Goal: Obtain resource: Obtain resource

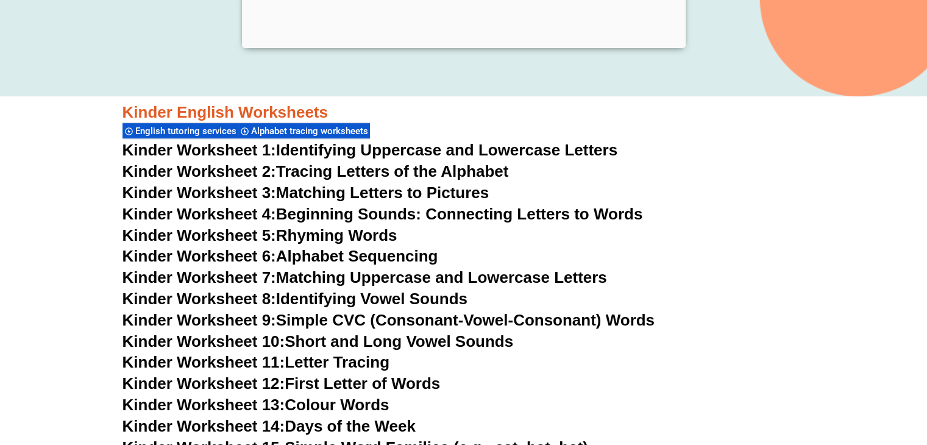
scroll to position [407, 0]
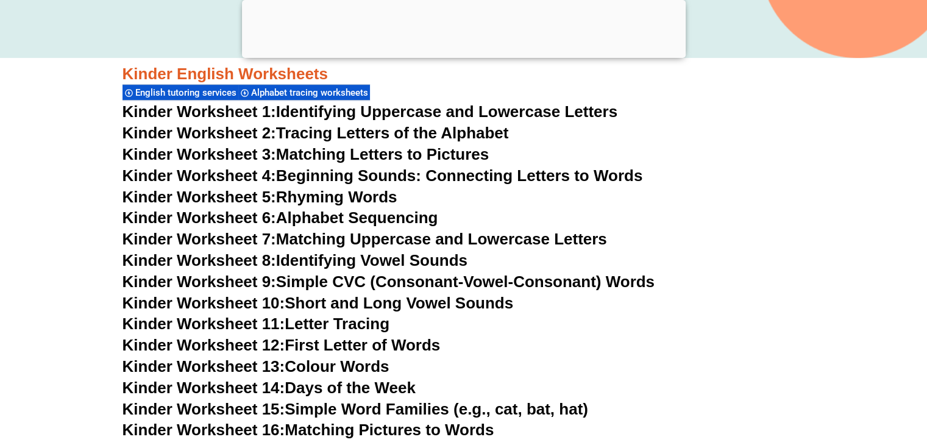
scroll to position [649, 0]
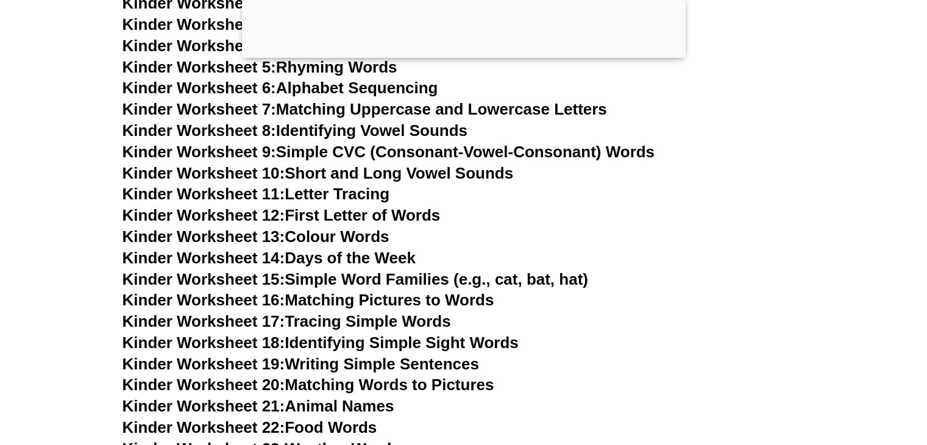
click at [407, 368] on link "Kinder Worksheet 19: Writing Simple Sentences" at bounding box center [301, 364] width 357 height 18
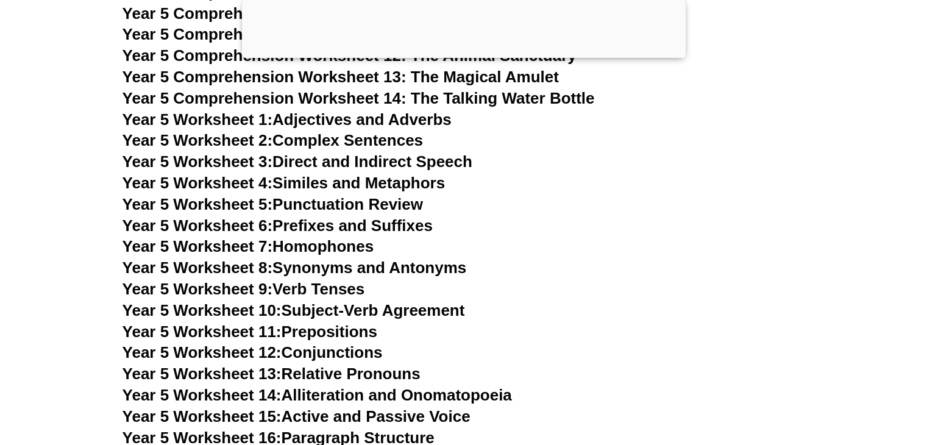
scroll to position [5740, 0]
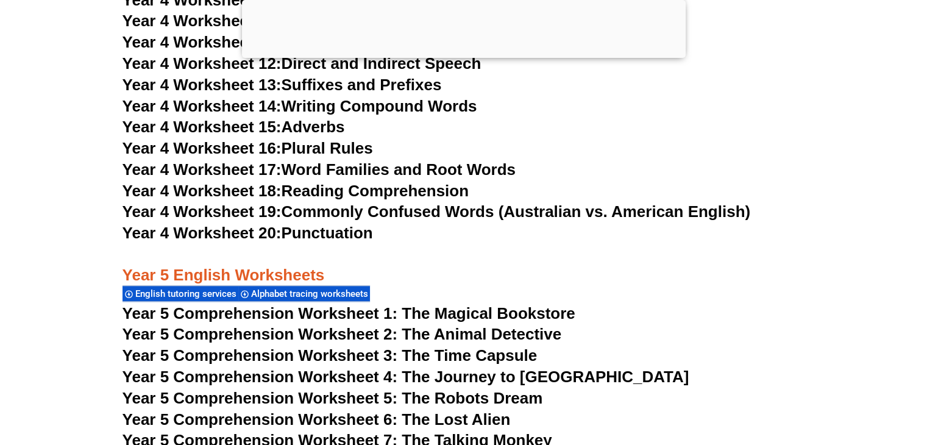
click at [357, 149] on link "Year 4 Worksheet 16: Plural Rules" at bounding box center [248, 148] width 251 height 18
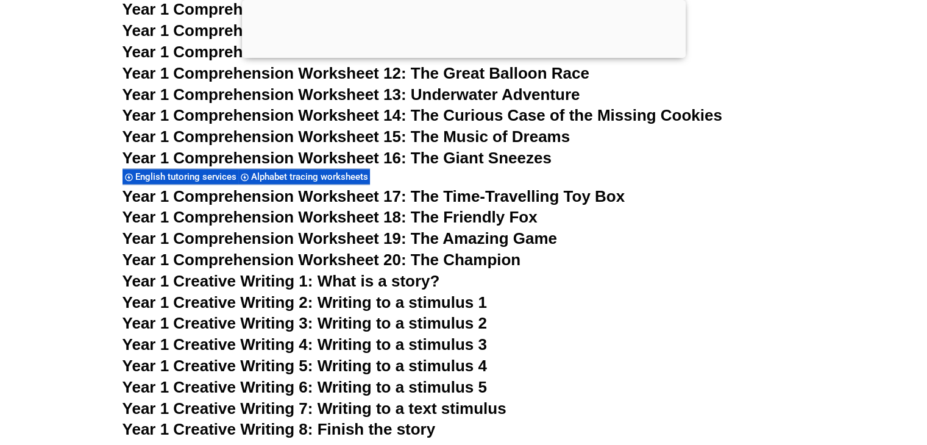
scroll to position [1447, 0]
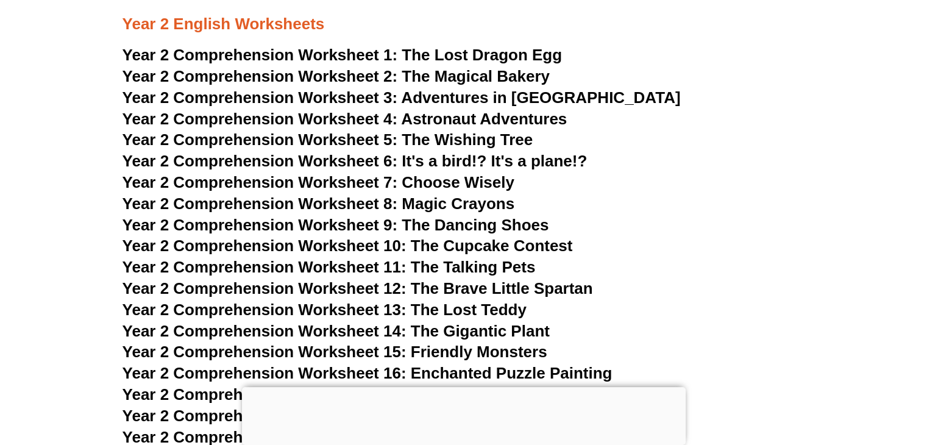
scroll to position [2793, 0]
